Goal: Task Accomplishment & Management: Use online tool/utility

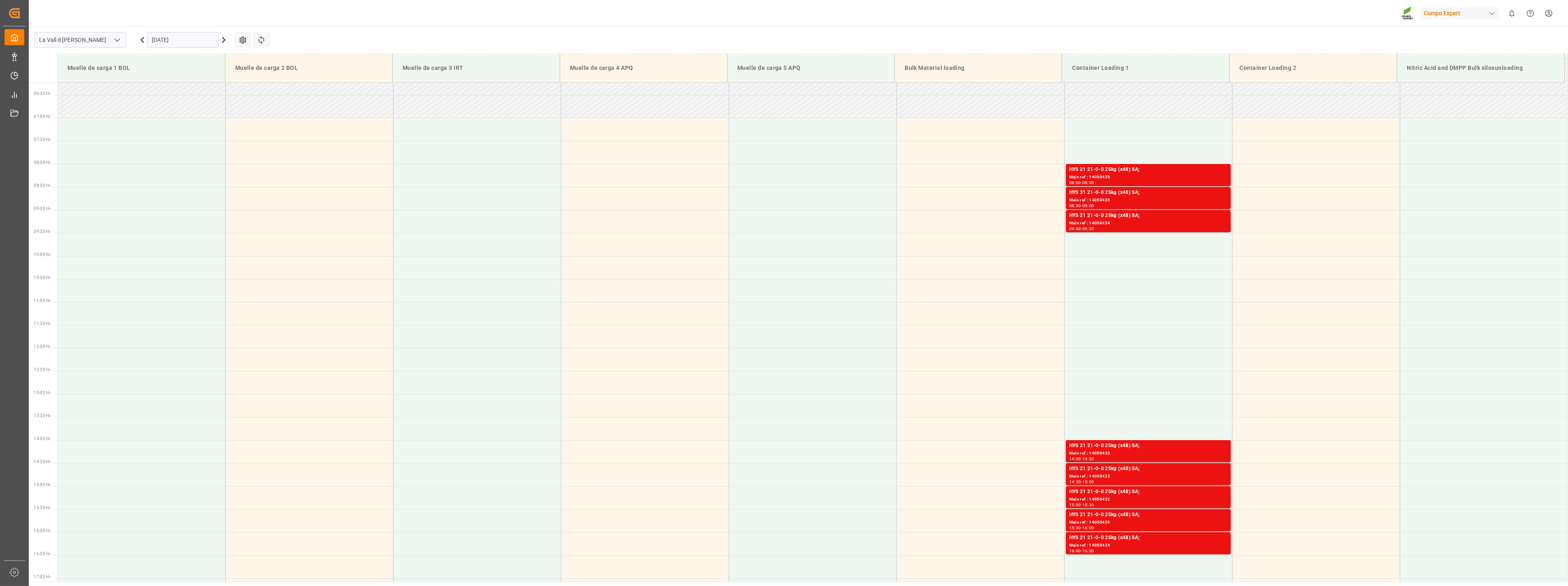
scroll to position [134, 0]
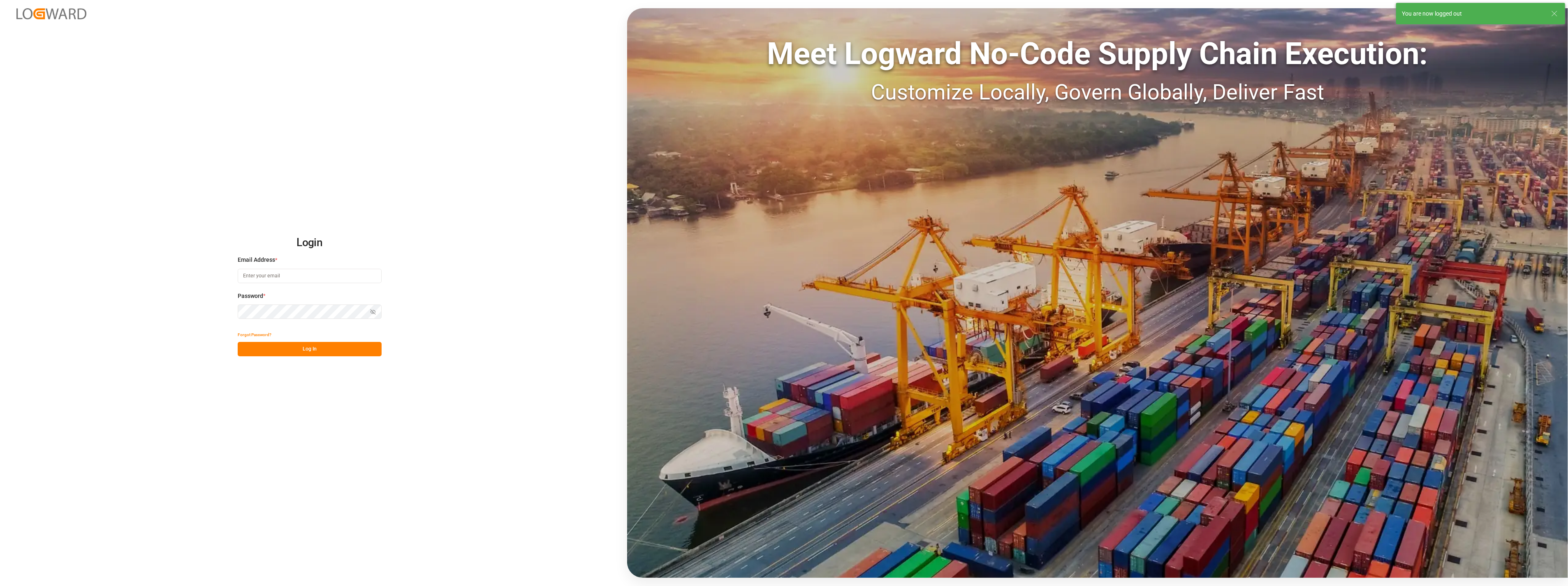
type input "[PERSON_NAME][EMAIL_ADDRESS][PERSON_NAME][DOMAIN_NAME]"
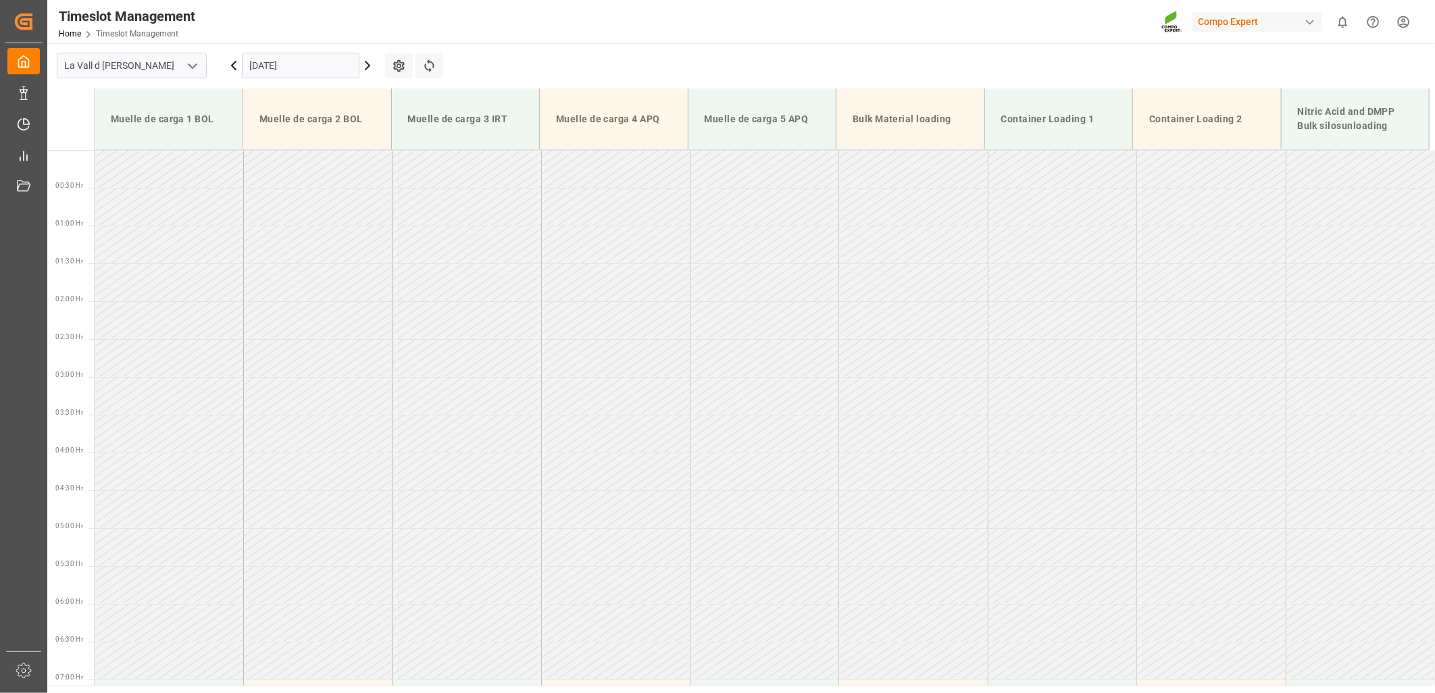
scroll to position [386, 0]
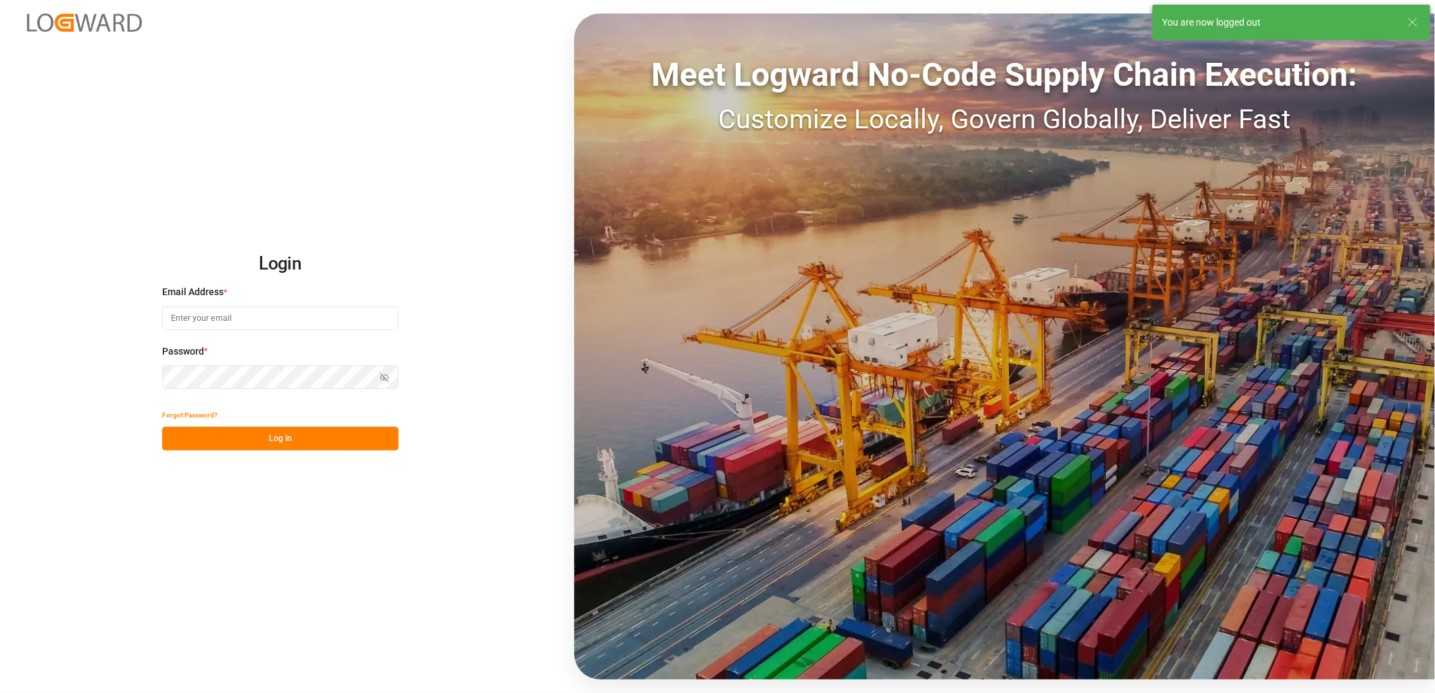
type input "[PERSON_NAME][EMAIL_ADDRESS][PERSON_NAME][DOMAIN_NAME]"
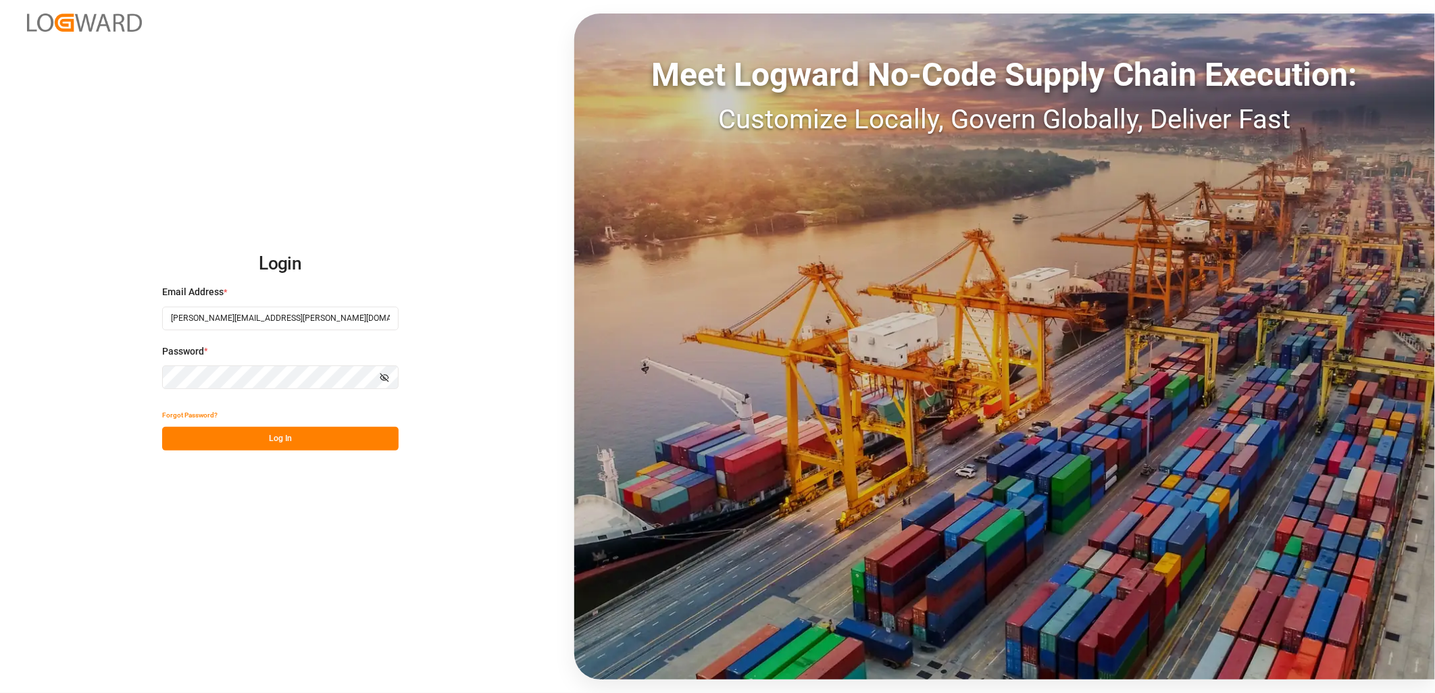
click at [279, 440] on button "Log In" at bounding box center [280, 439] width 236 height 24
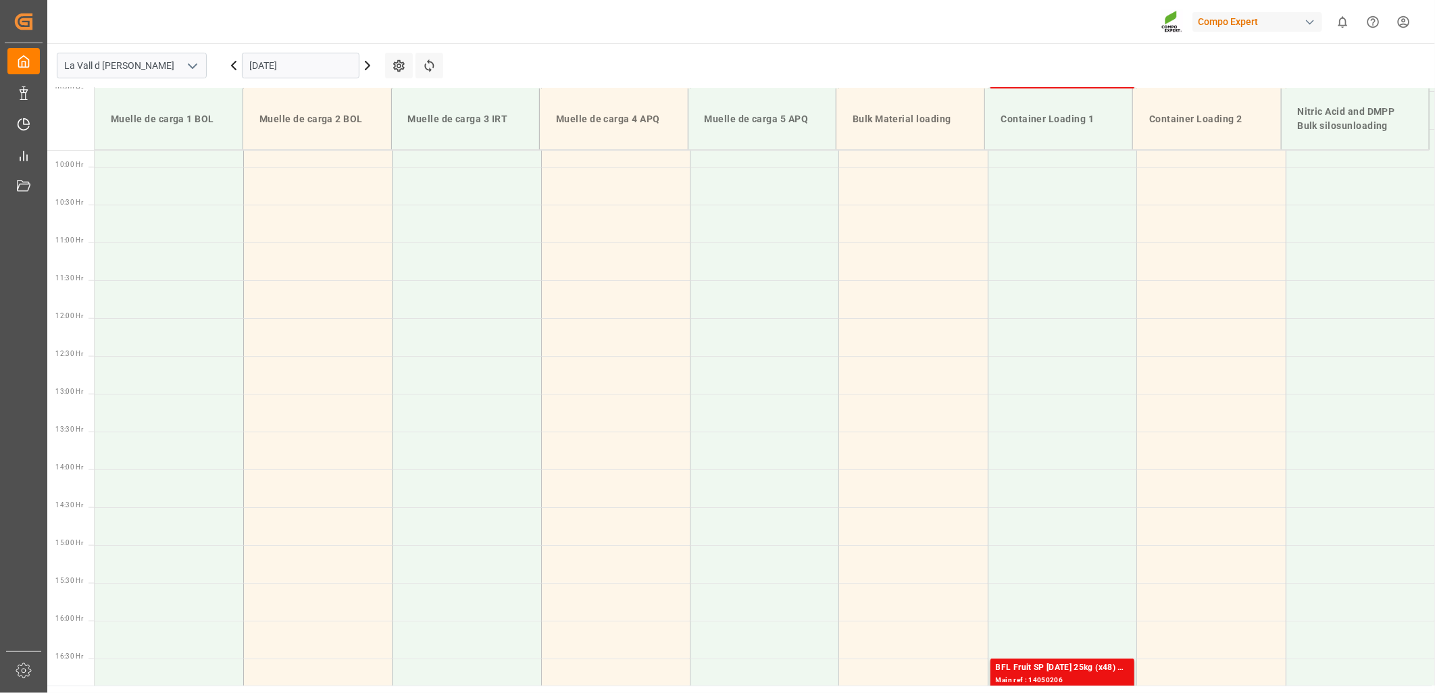
scroll to position [761, 0]
click at [615, 14] on div "Compo Expert 0 Notifications Only show unread All Watching Mark all categories …" at bounding box center [736, 21] width 1397 height 43
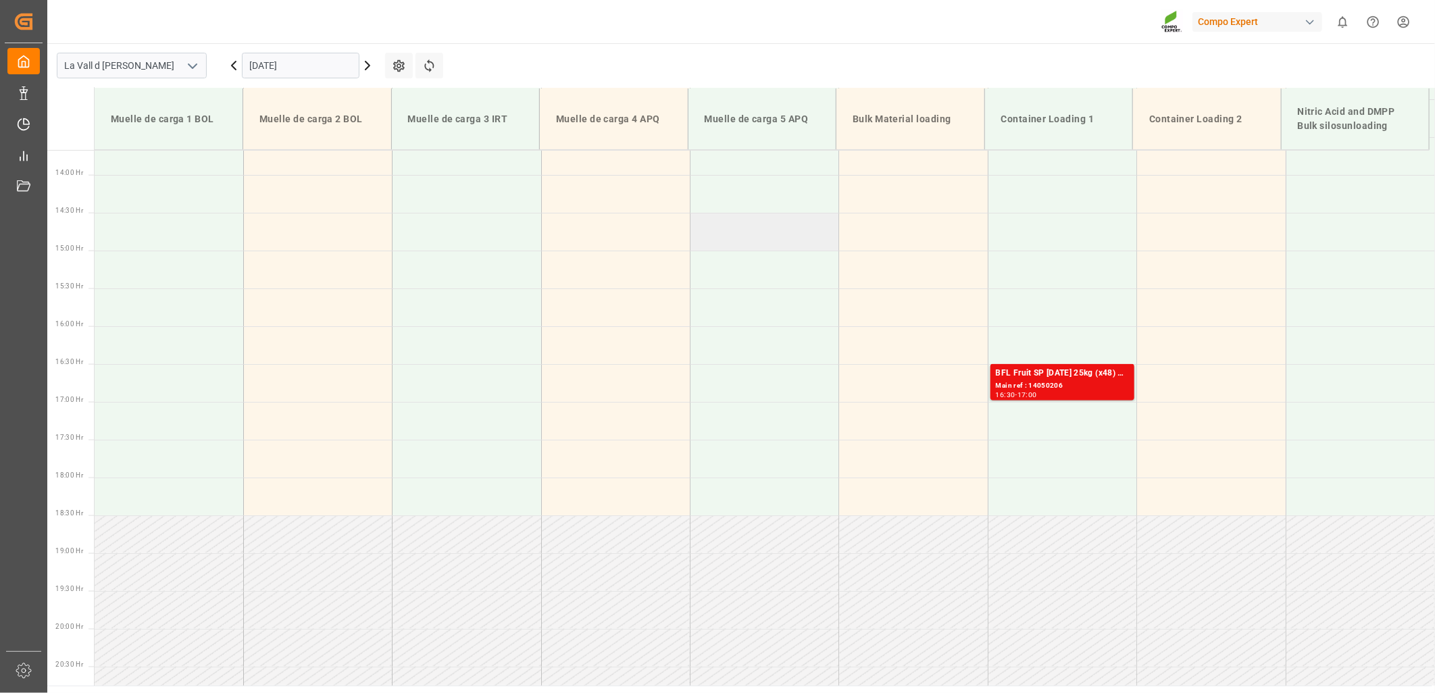
scroll to position [1062, 0]
